Goal: Ask a question

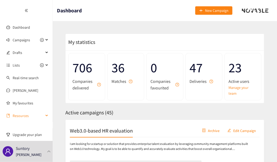
click at [23, 114] on span "Resources" at bounding box center [28, 116] width 31 height 11
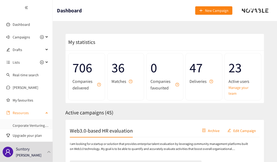
scroll to position [5, 0]
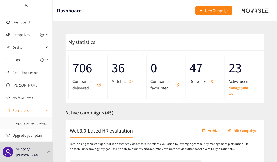
click at [21, 109] on span "Resources" at bounding box center [28, 110] width 31 height 11
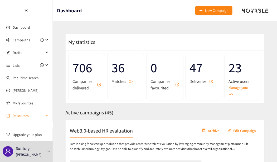
scroll to position [0, 0]
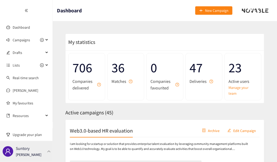
click at [24, 152] on p "[PERSON_NAME]" at bounding box center [29, 155] width 26 height 6
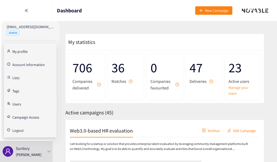
click at [21, 104] on link "Users" at bounding box center [16, 103] width 9 height 5
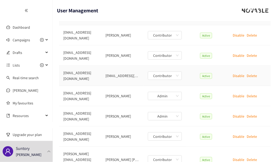
scroll to position [72, 0]
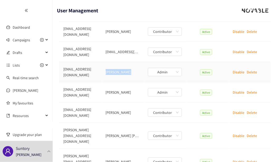
drag, startPoint x: 106, startPoint y: 71, endPoint x: 130, endPoint y: 71, distance: 24.5
click at [130, 71] on td "[PERSON_NAME]" at bounding box center [122, 72] width 42 height 20
drag, startPoint x: 130, startPoint y: 71, endPoint x: 128, endPoint y: 84, distance: 13.6
click at [128, 84] on td "[PERSON_NAME]" at bounding box center [122, 92] width 42 height 20
drag, startPoint x: 106, startPoint y: 72, endPoint x: 127, endPoint y: 73, distance: 21.1
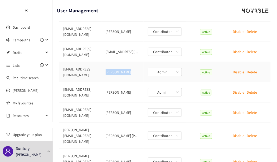
click at [127, 73] on td "[PERSON_NAME]" at bounding box center [122, 72] width 42 height 20
click at [187, 86] on td "Active" at bounding box center [207, 92] width 42 height 20
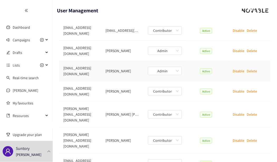
scroll to position [115, 0]
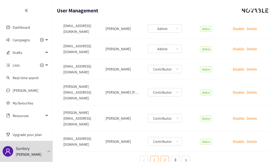
click at [163, 156] on link "2" at bounding box center [165, 160] width 8 height 8
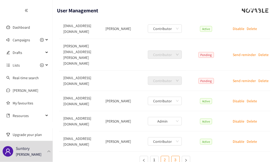
click at [178, 156] on link "3" at bounding box center [175, 160] width 8 height 8
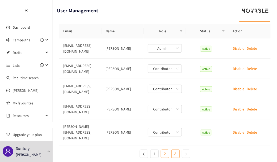
click at [163, 150] on link "2" at bounding box center [165, 154] width 8 height 8
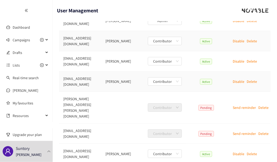
scroll to position [0, 0]
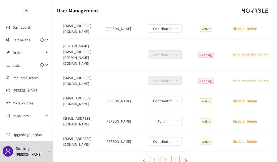
click at [174, 156] on link "3" at bounding box center [175, 160] width 8 height 8
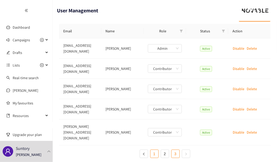
click at [154, 150] on link "1" at bounding box center [154, 154] width 8 height 8
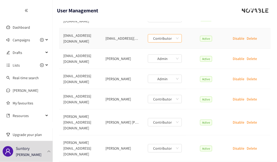
scroll to position [110, 0]
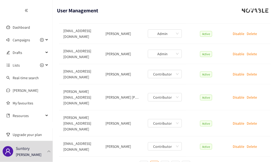
click at [160, 161] on ul "1 2 3" at bounding box center [164, 165] width 211 height 8
click at [161, 161] on link "2" at bounding box center [165, 165] width 8 height 8
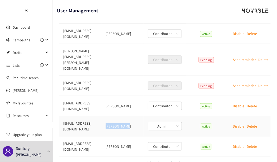
drag, startPoint x: 107, startPoint y: 114, endPoint x: 125, endPoint y: 116, distance: 18.5
click at [125, 116] on td "[PERSON_NAME]" at bounding box center [122, 126] width 42 height 20
click at [138, 16] on header "User Management" at bounding box center [165, 10] width 224 height 21
click at [154, 161] on link "1" at bounding box center [154, 165] width 8 height 8
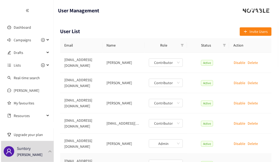
scroll to position [0, 0]
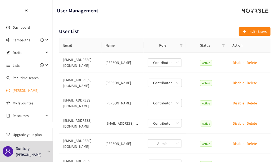
click at [17, 93] on link "[PERSON_NAME]" at bounding box center [26, 90] width 26 height 5
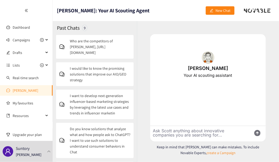
click at [167, 135] on textarea "Ask Scott anything about innovative companies you are searching for..." at bounding box center [198, 134] width 97 height 16
paste textarea "[URL][DOMAIN_NAME]"
type textarea "[URL][DOMAIN_NAME]"
click at [256, 133] on div "Send" at bounding box center [257, 133] width 6 height 6
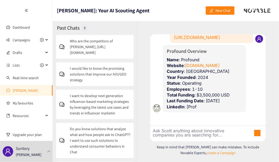
click at [194, 140] on textarea "Ask Scott anything about innovative companies you are searching for..." at bounding box center [198, 134] width 97 height 16
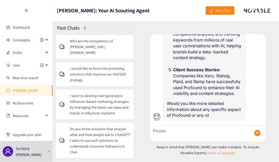
scroll to position [312, 0]
type textarea "P"
type textarea "can you list the competitors with Profound?"
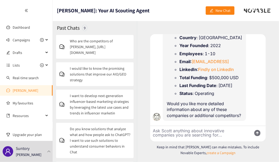
scroll to position [621, 0]
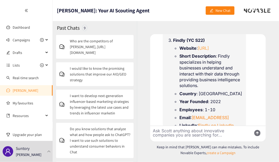
click at [205, 51] on link "[URL]" at bounding box center [202, 48] width 11 height 5
